Goal: Task Accomplishment & Management: Use online tool/utility

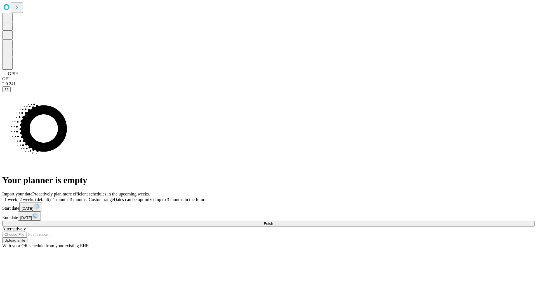
click at [273, 221] on span "Fetch" at bounding box center [268, 223] width 9 height 4
